Goal: Check status

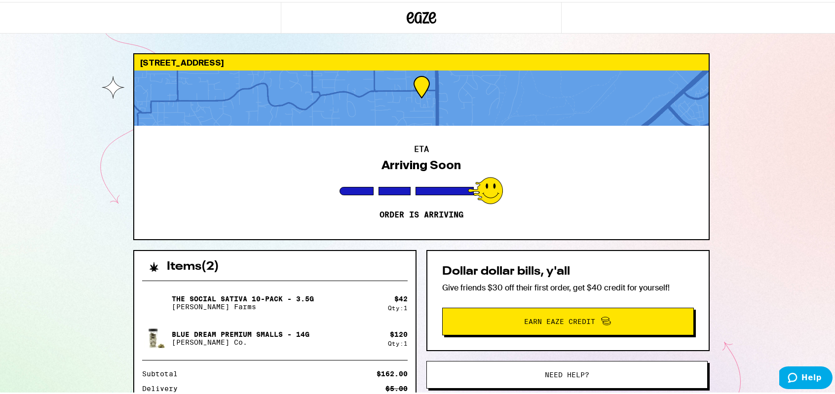
click at [89, 272] on div "8842 Winding Way Fair Oaks 95628 ETA Arriving Soon Order is arriving Items ( 2 …" at bounding box center [421, 270] width 842 height 540
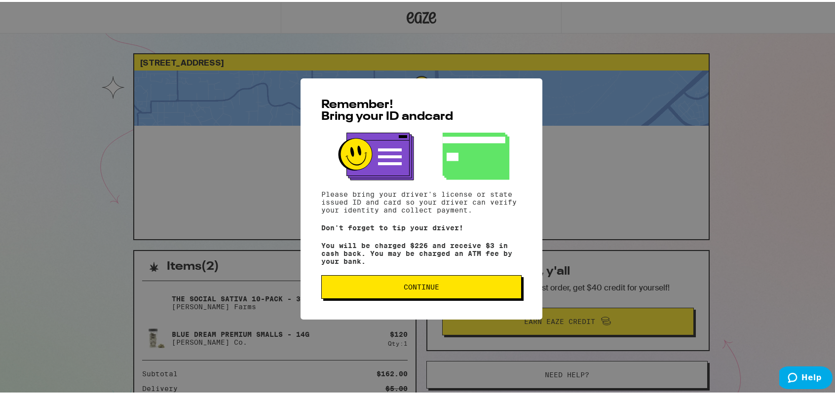
click at [450, 289] on span "Continue" at bounding box center [422, 285] width 184 height 7
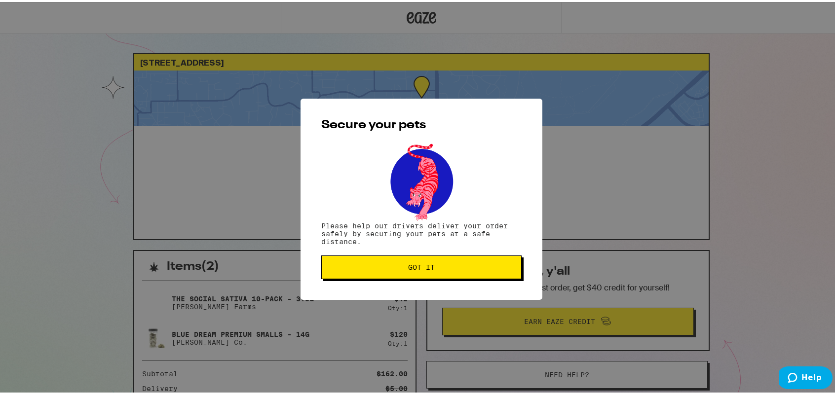
click at [391, 262] on button "Got it" at bounding box center [421, 266] width 200 height 24
